Goal: Understand process/instructions: Learn how to perform a task or action

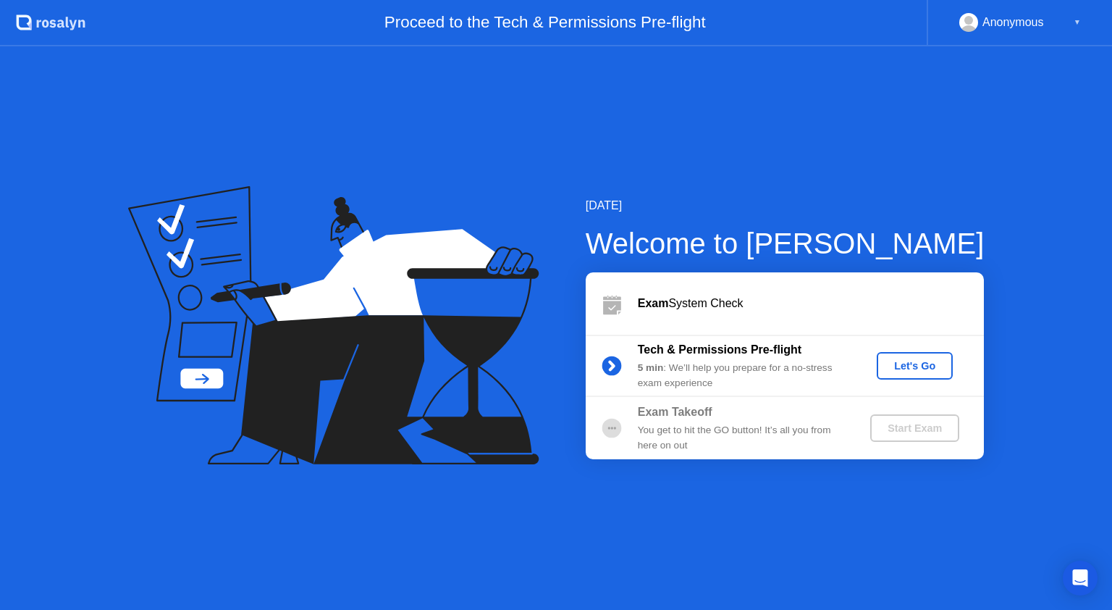
click at [927, 368] on div "Let's Go" at bounding box center [915, 366] width 64 height 12
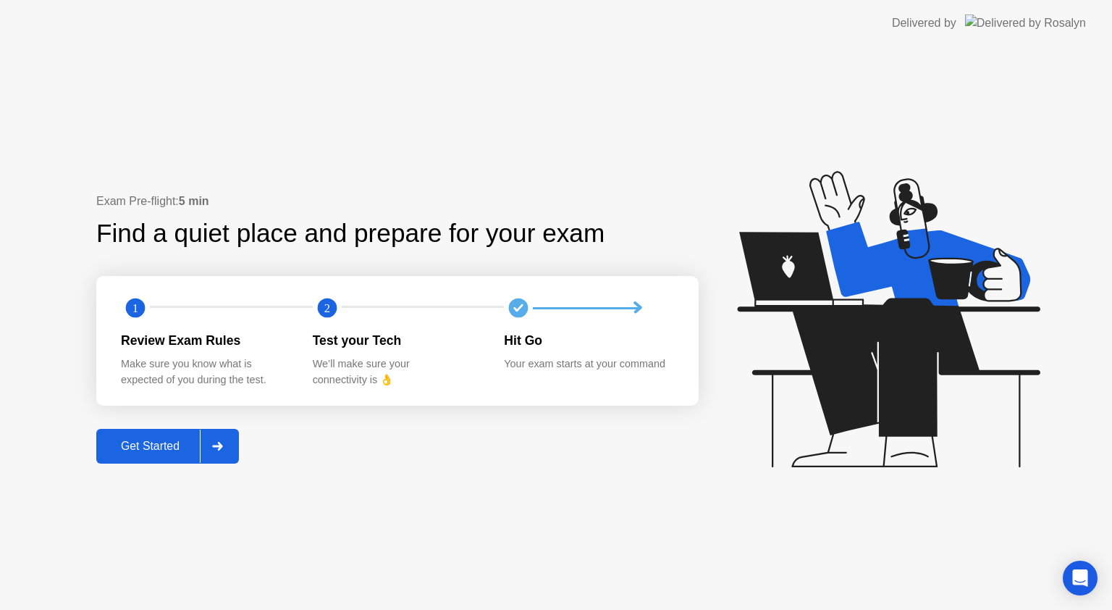
click at [168, 434] on button "Get Started" at bounding box center [167, 446] width 143 height 35
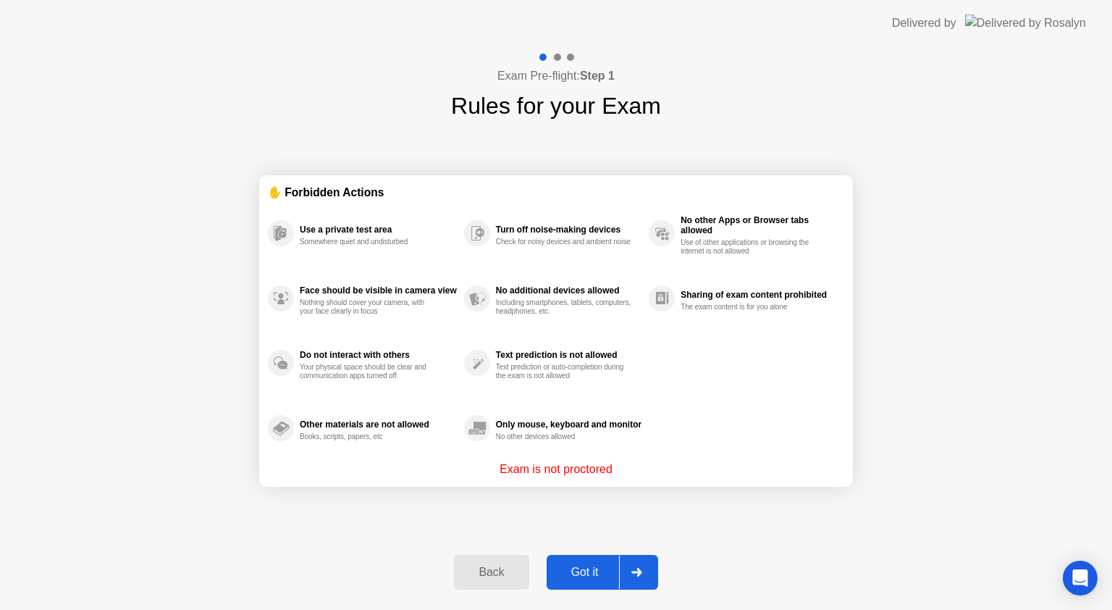
click at [582, 568] on div "Got it" at bounding box center [585, 572] width 68 height 13
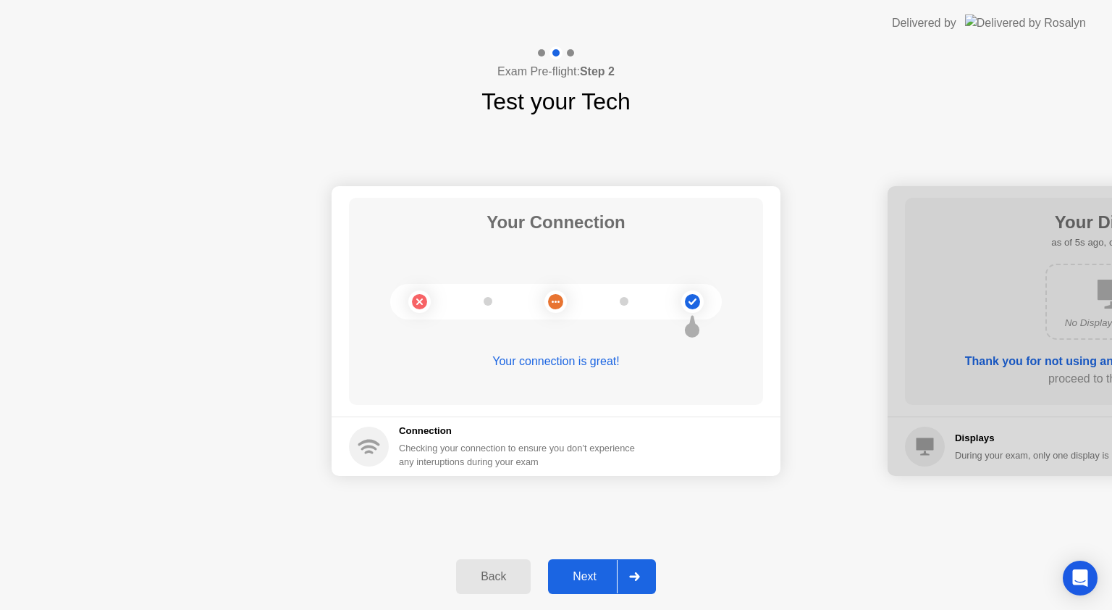
click at [575, 583] on div "Next" at bounding box center [584, 576] width 64 height 13
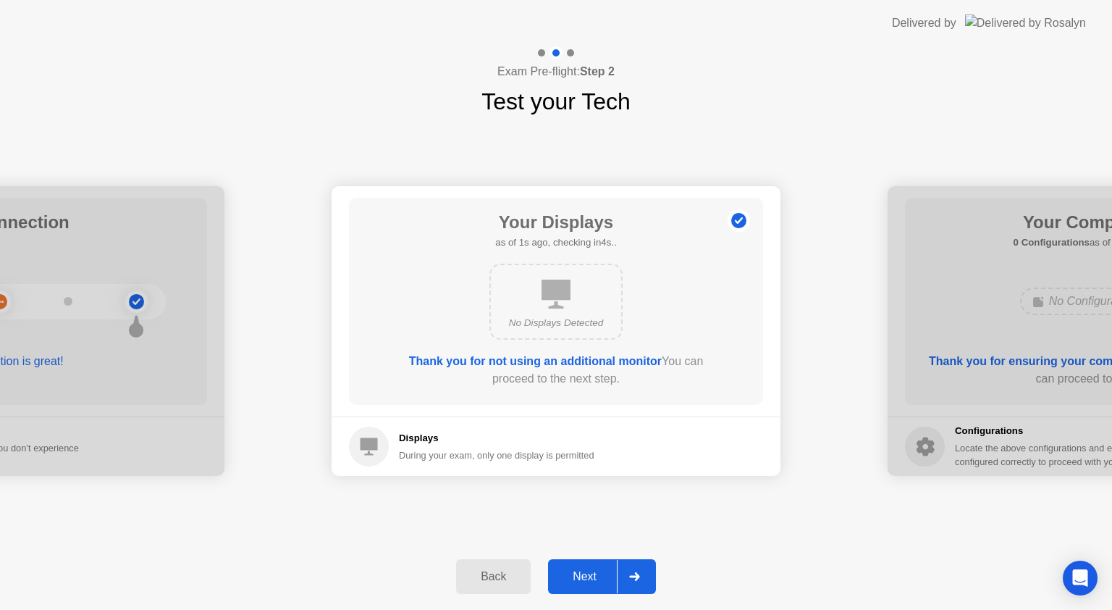
click at [592, 577] on div "Next" at bounding box center [584, 576] width 64 height 13
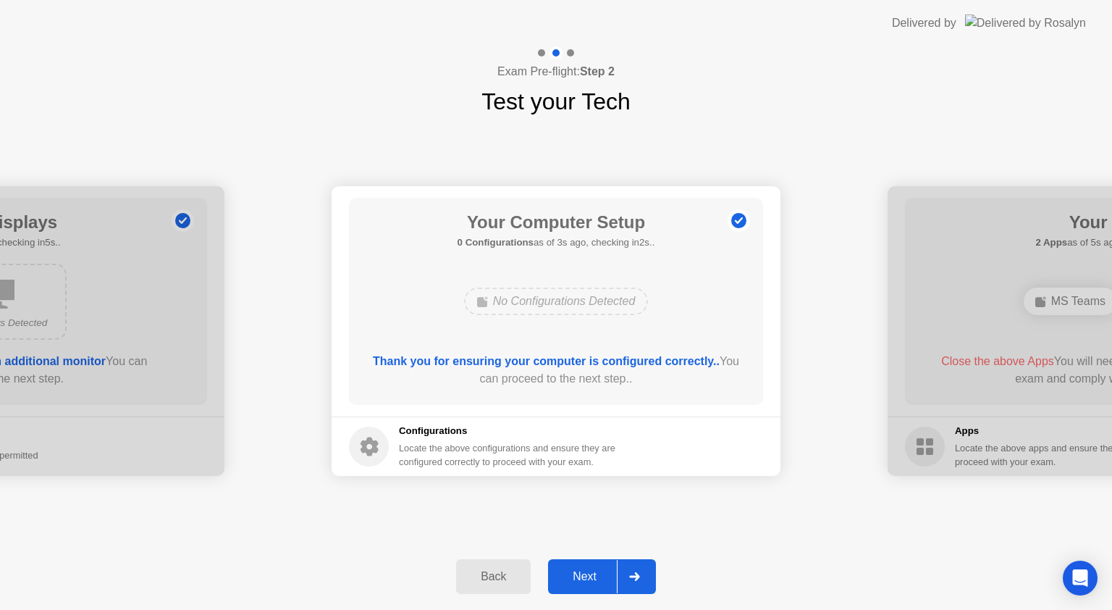
click at [578, 573] on div "Next" at bounding box center [584, 576] width 64 height 13
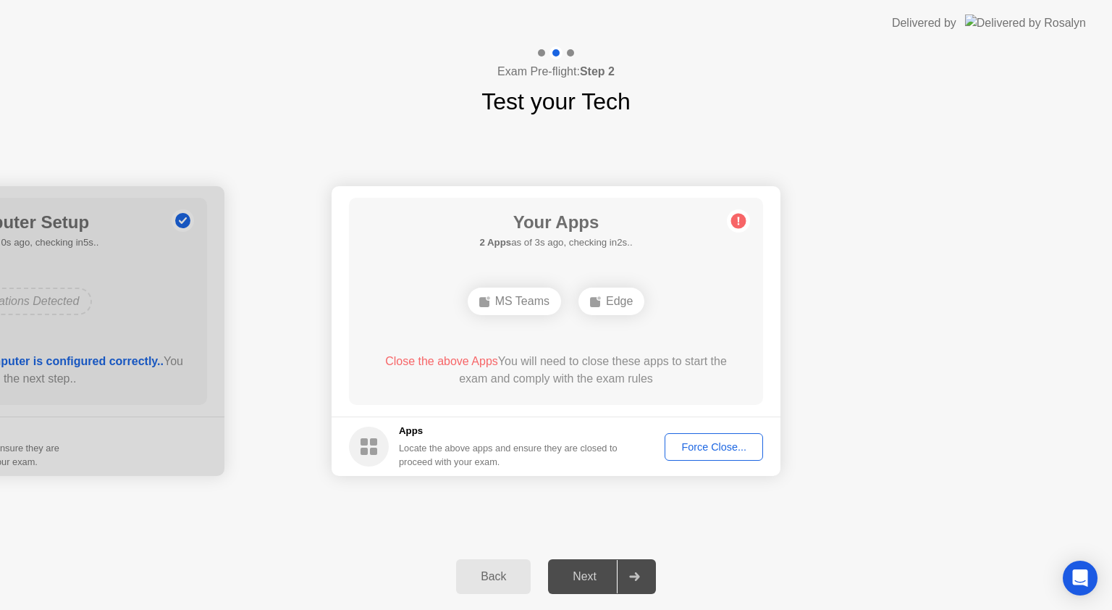
click at [736, 450] on div "Force Close..." at bounding box center [714, 447] width 88 height 12
click at [741, 450] on div "Force Close..." at bounding box center [714, 447] width 88 height 12
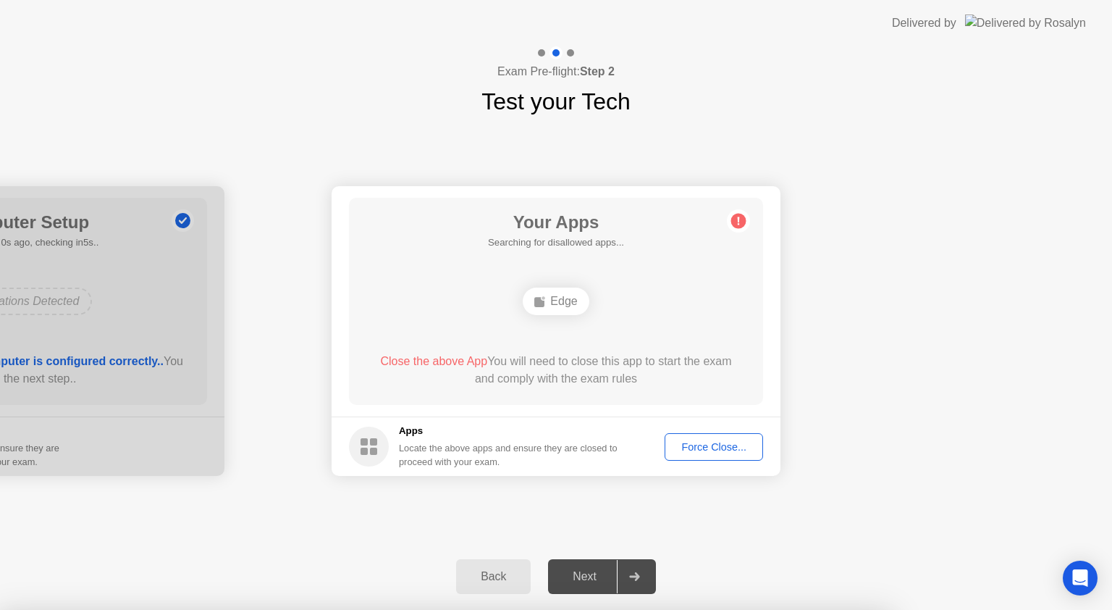
click at [733, 447] on div "Force Close..." at bounding box center [714, 447] width 88 height 12
